Goal: Navigation & Orientation: Find specific page/section

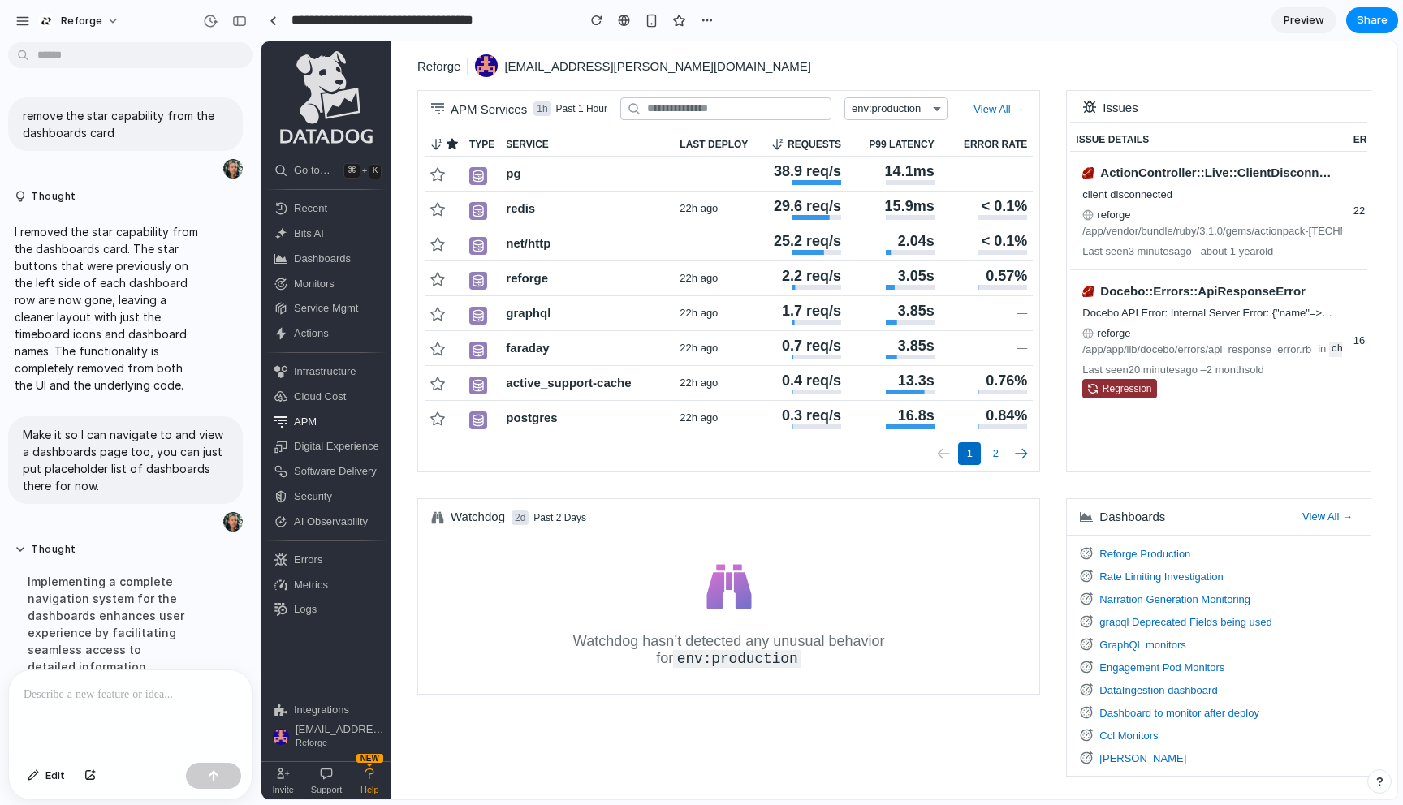
scroll to position [682, 0]
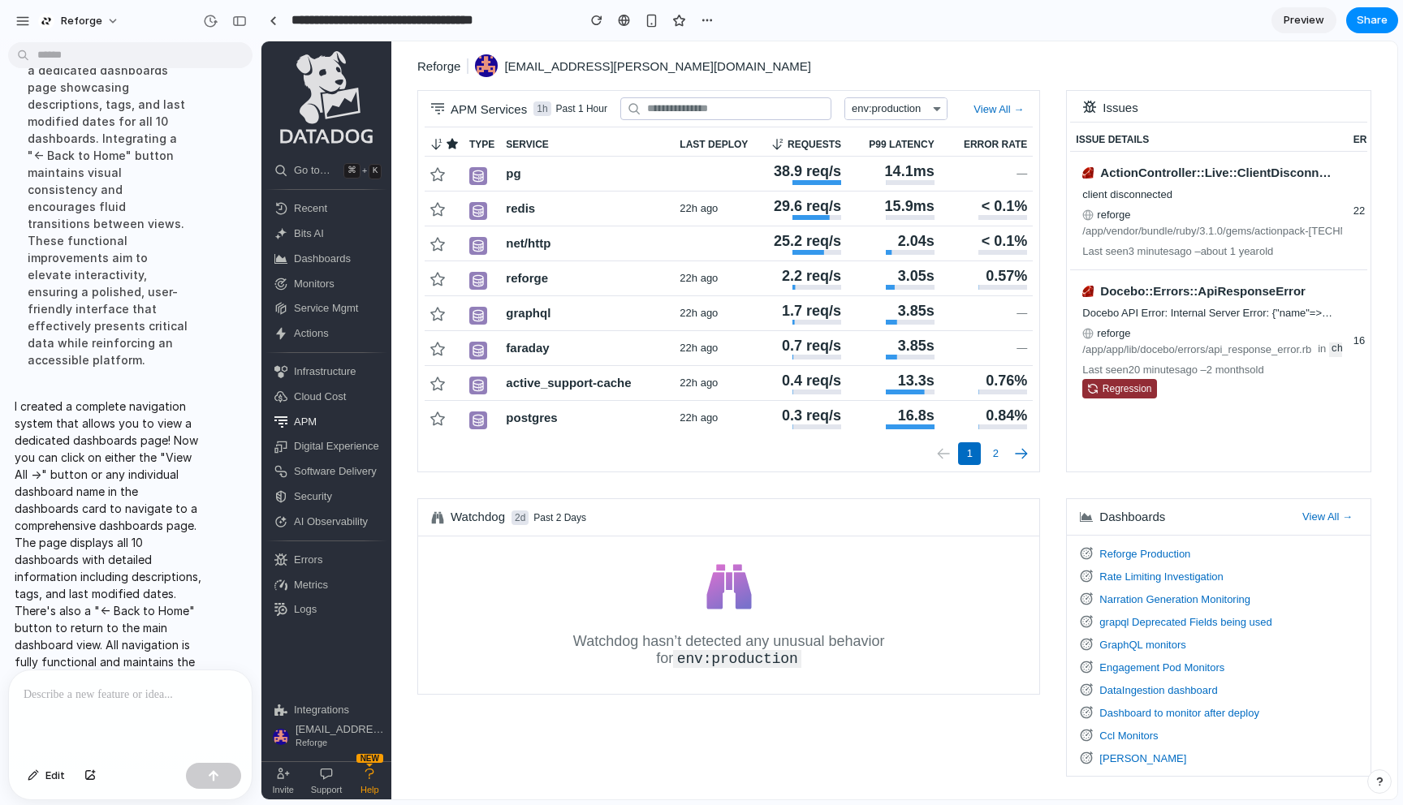
click at [317, 258] on span "Dashboards" at bounding box center [341, 259] width 94 height 15
click at [478, 304] on div at bounding box center [490, 293] width 159 height 23
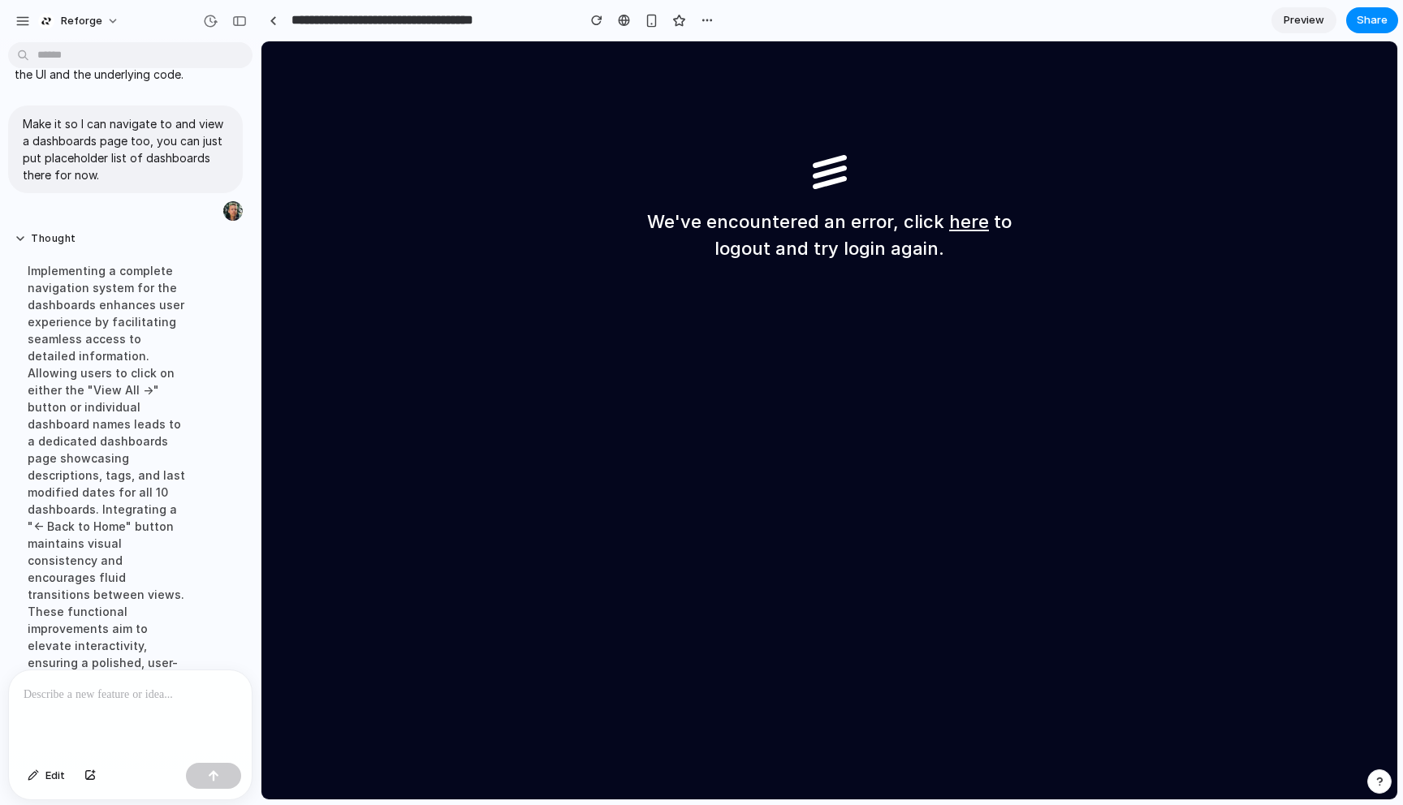
scroll to position [232, 0]
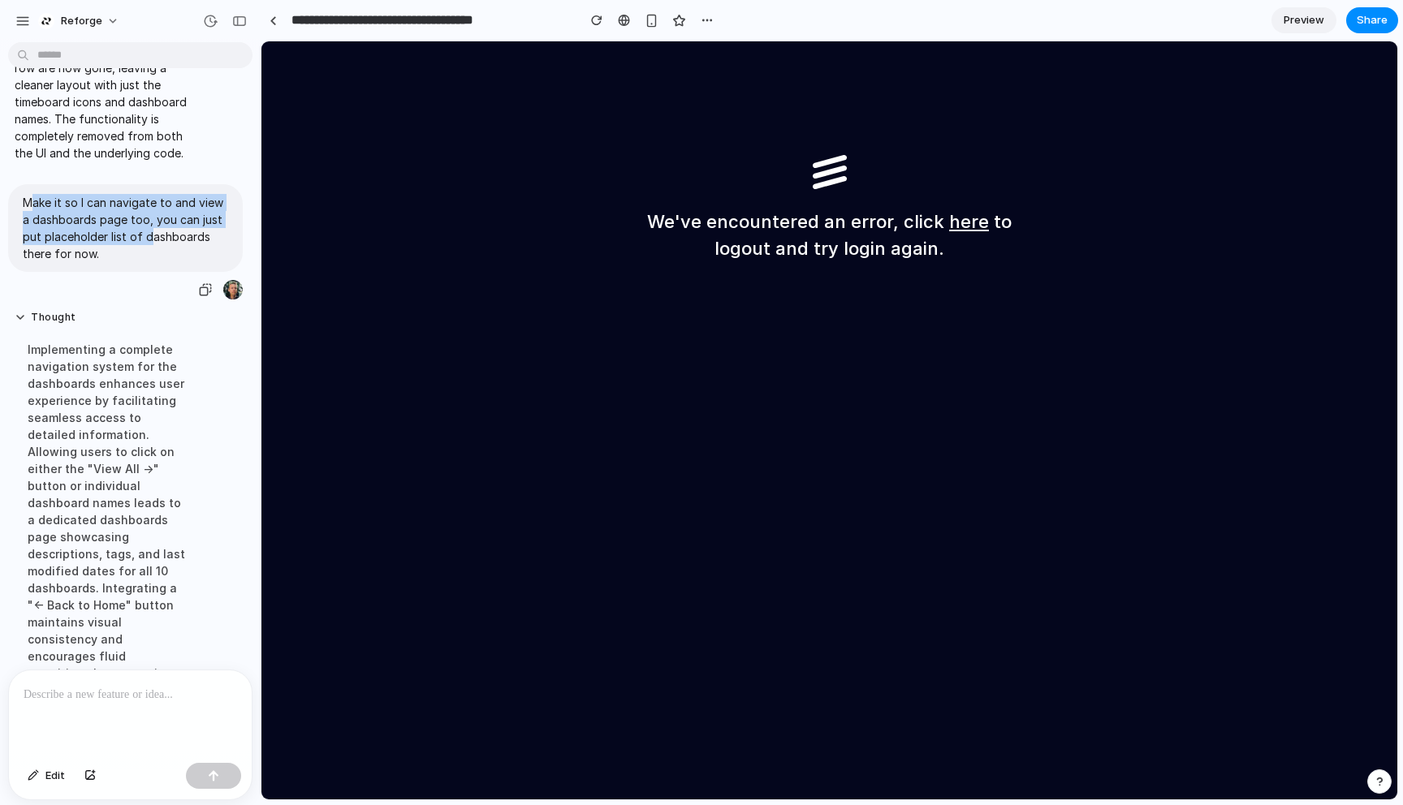
drag, startPoint x: 28, startPoint y: 200, endPoint x: 150, endPoint y: 241, distance: 128.6
click at [150, 241] on p "Make it so I can navigate to and view a dashboards page too, you can just put p…" at bounding box center [125, 228] width 205 height 68
click at [266, 16] on link at bounding box center [273, 20] width 24 height 24
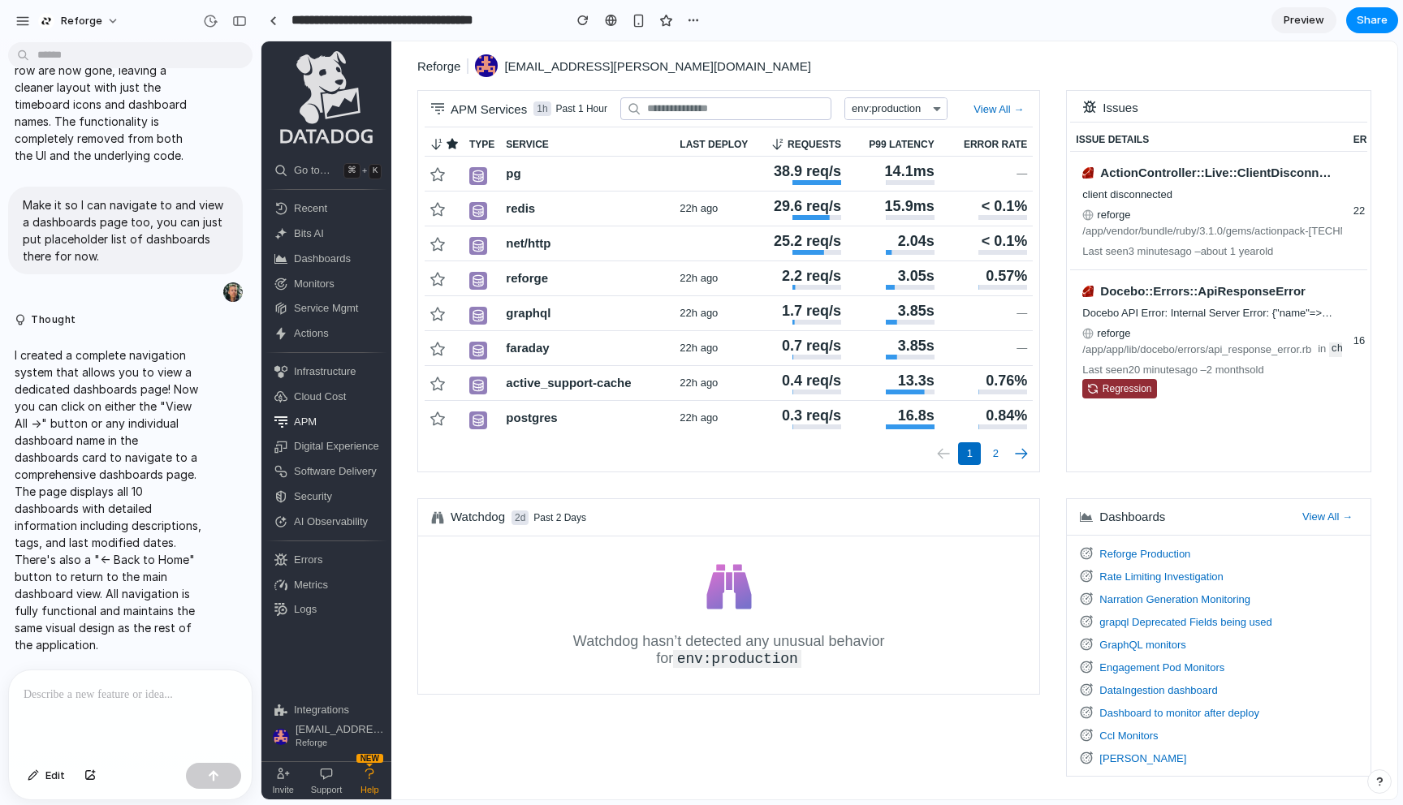
click at [1134, 552] on button "Reforge Production" at bounding box center [1144, 554] width 91 height 12
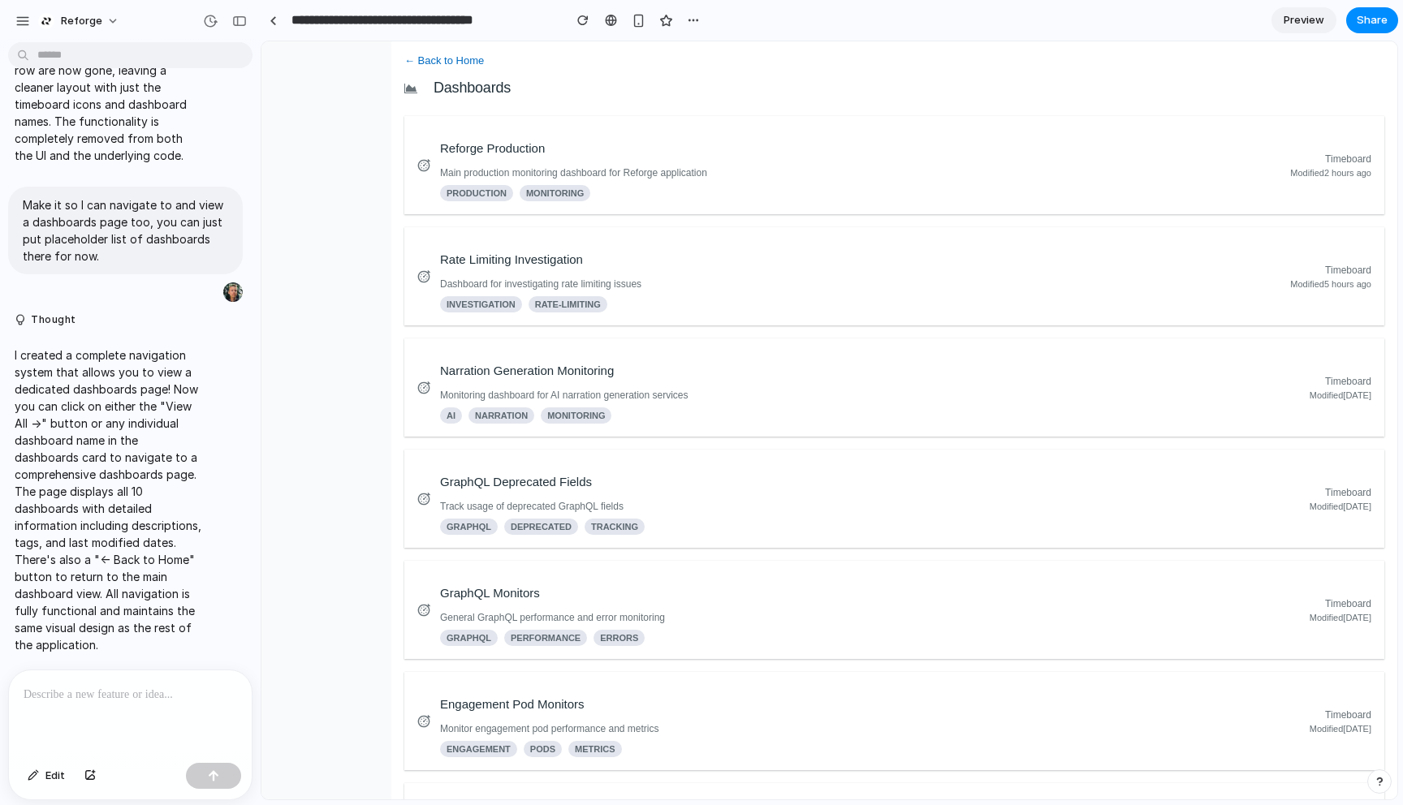
click at [445, 63] on button "← Back to Home" at bounding box center [444, 60] width 80 height 12
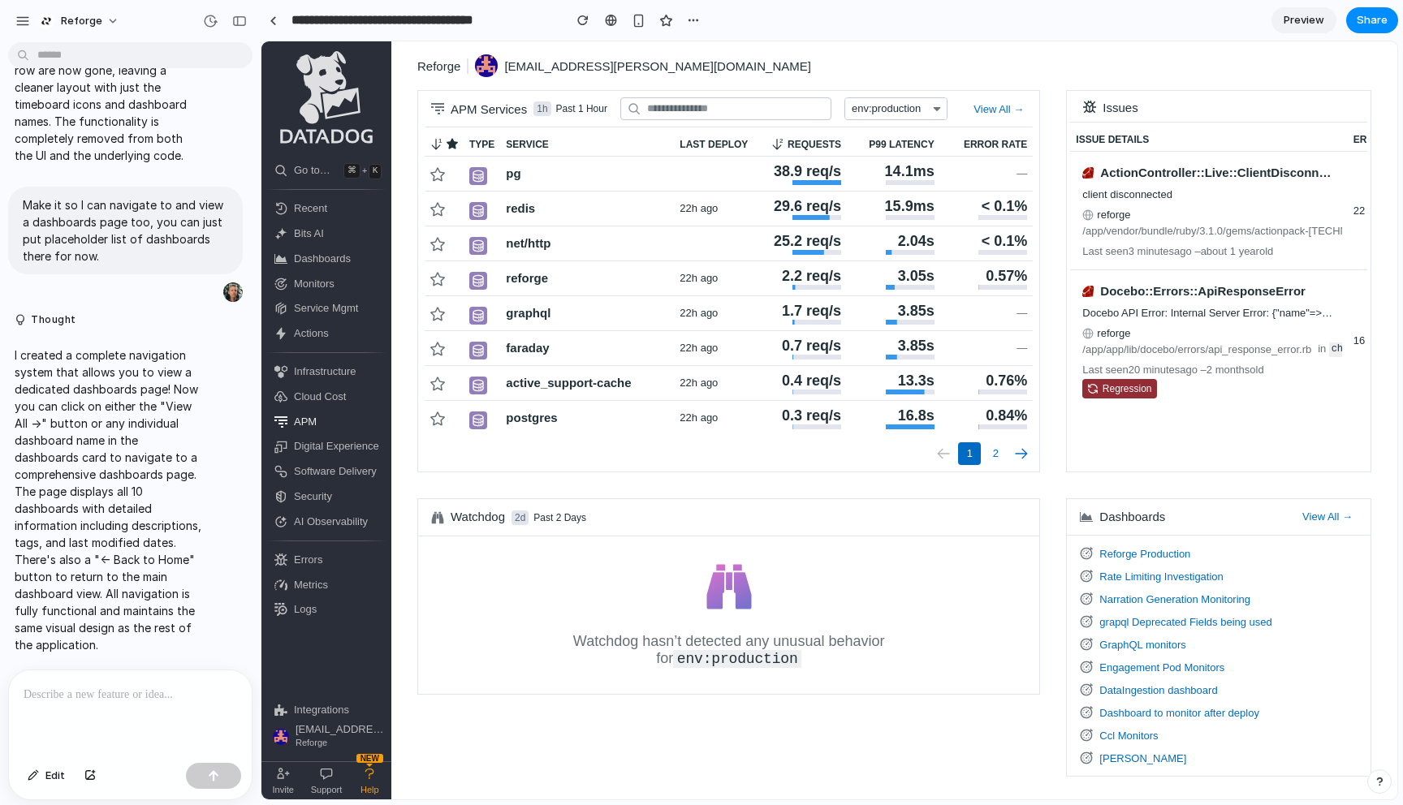
click at [1116, 554] on button "Reforge Production" at bounding box center [1144, 554] width 91 height 12
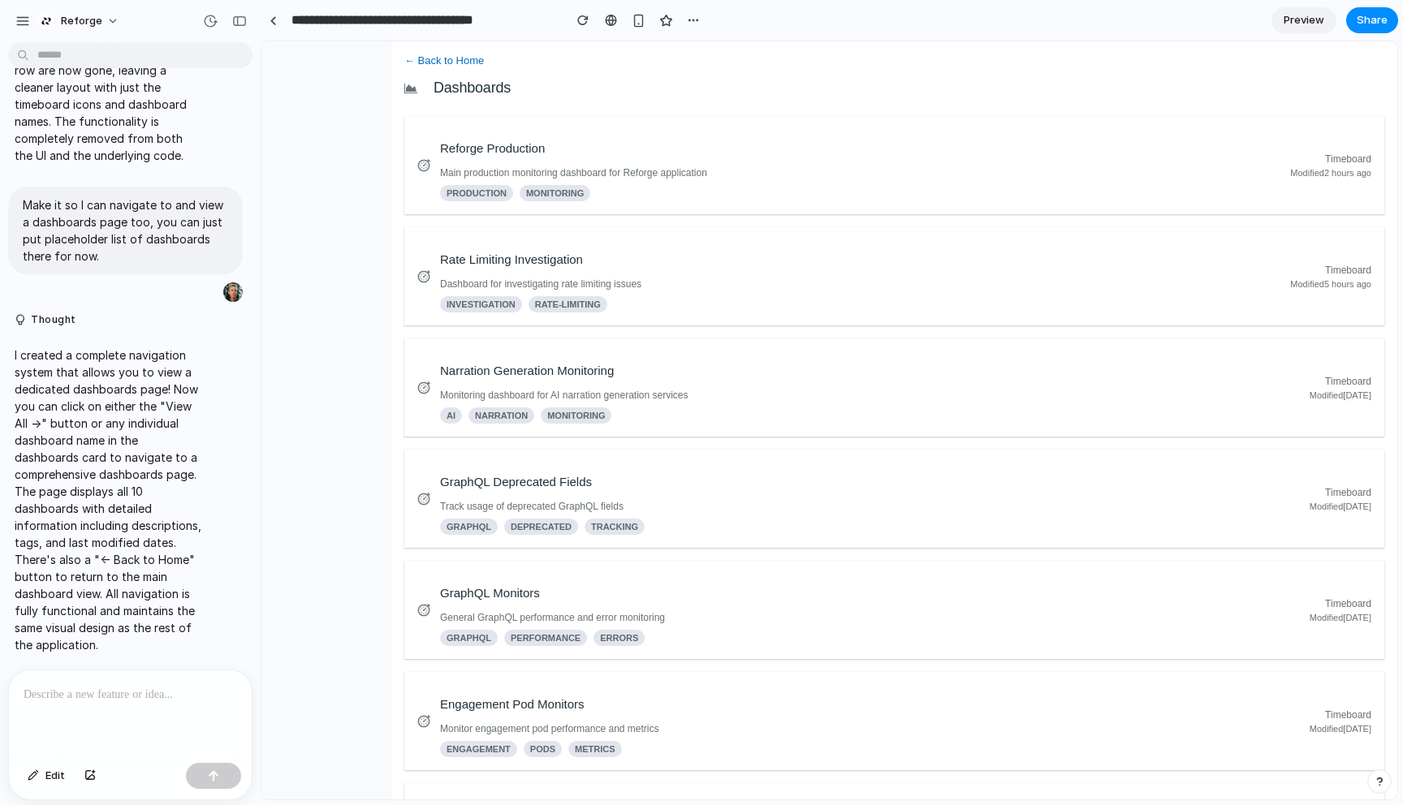
click at [443, 65] on button "← Back to Home" at bounding box center [444, 60] width 80 height 12
